Goal: Task Accomplishment & Management: Complete application form

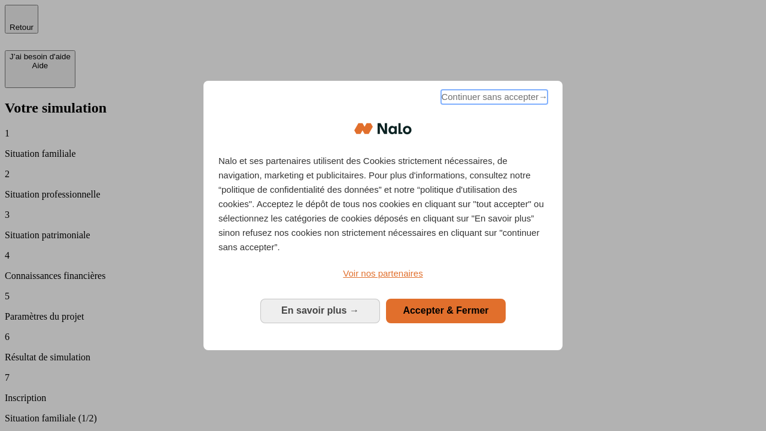
click at [493, 99] on span "Continuer sans accepter →" at bounding box center [494, 97] width 107 height 14
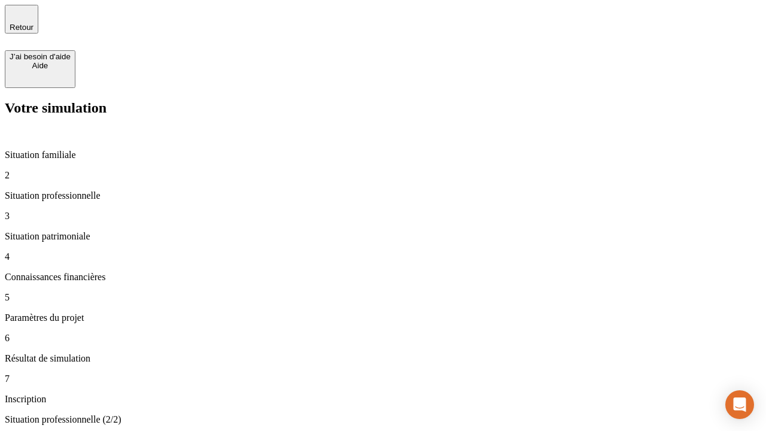
type input "30 000"
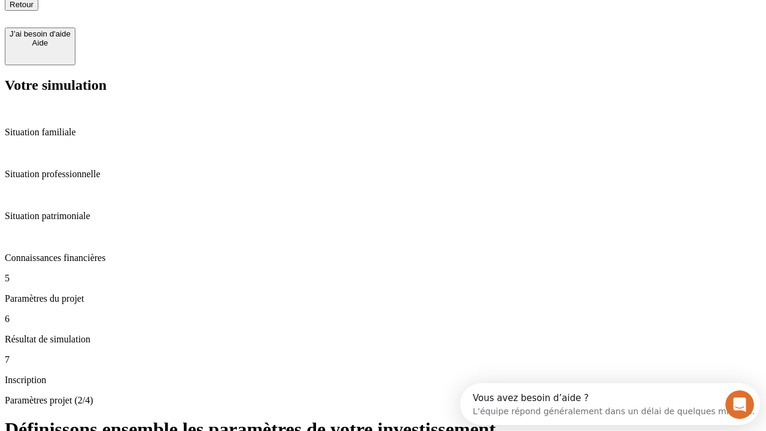
type input "25"
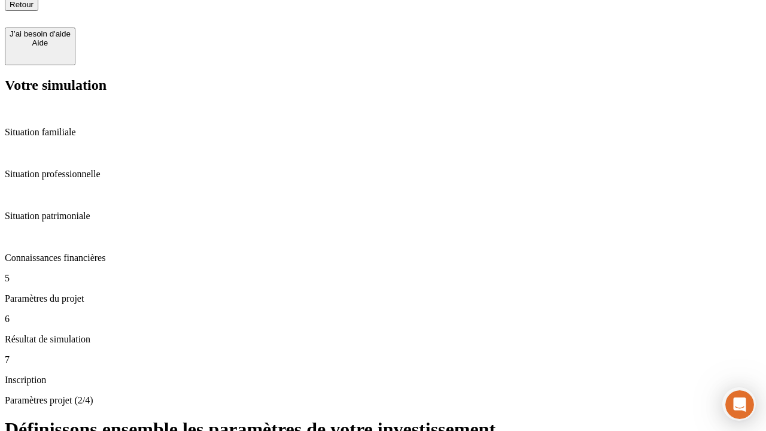
type input "5"
type input "1 000"
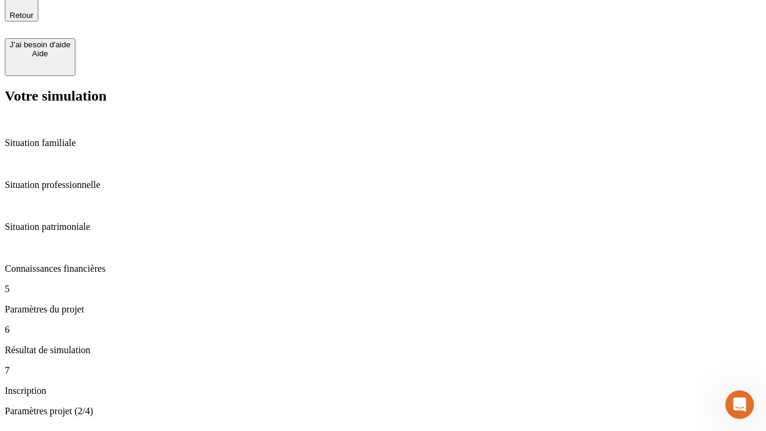
type input "640"
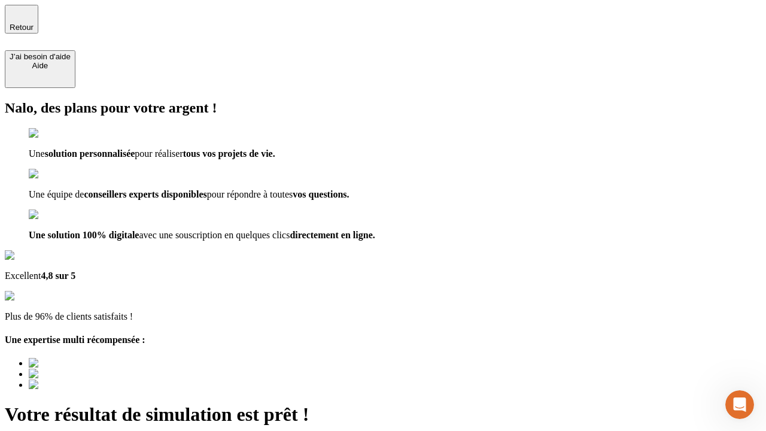
type input "[EMAIL_ADDRESS][PERSON_NAME][DOMAIN_NAME]"
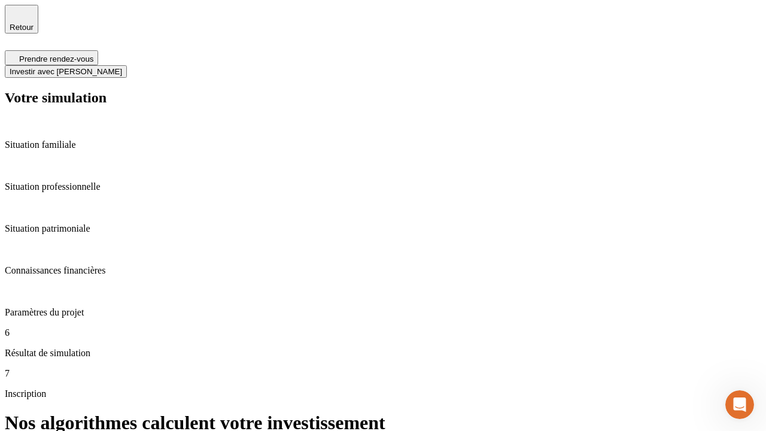
scroll to position [5, 0]
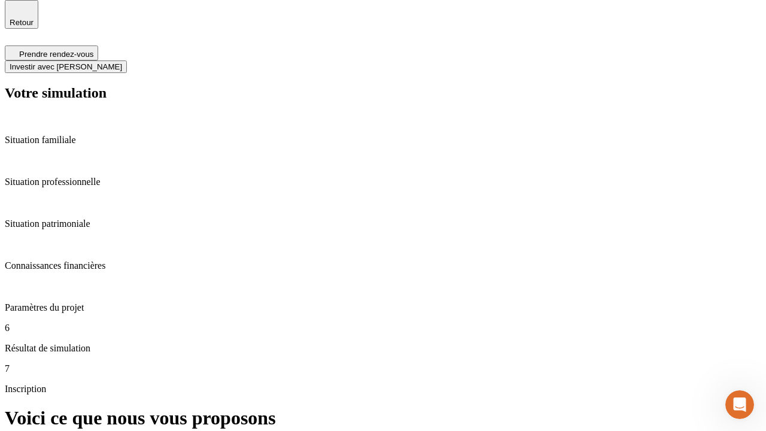
click at [122, 62] on span "Investir avec [PERSON_NAME]" at bounding box center [66, 66] width 113 height 9
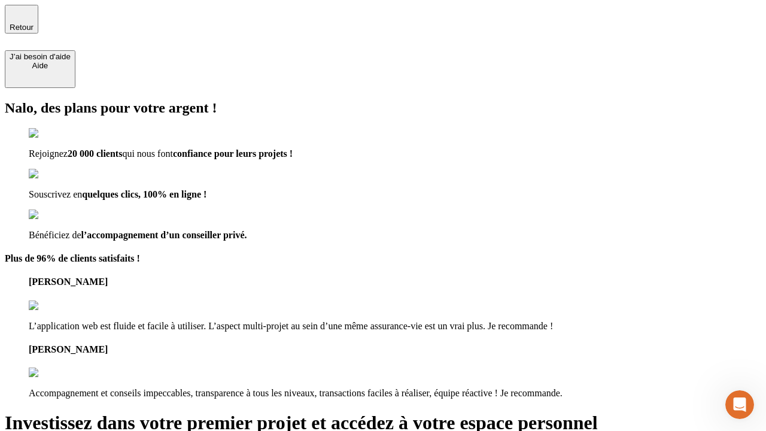
type input "[PERSON_NAME][EMAIL_ADDRESS][DOMAIN_NAME]"
